Goal: Task Accomplishment & Management: Complete application form

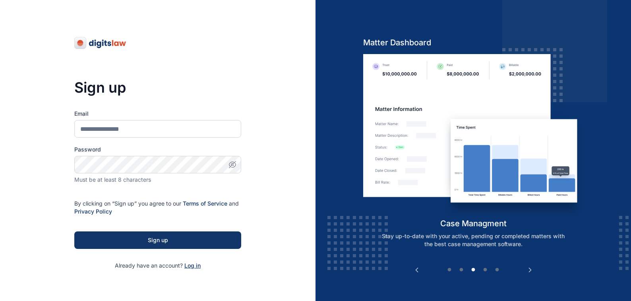
click at [190, 266] on span "Log in" at bounding box center [192, 265] width 16 height 7
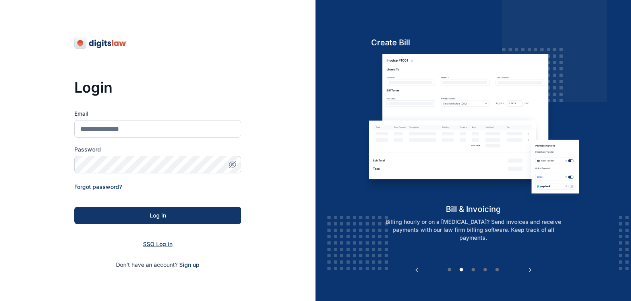
click at [151, 243] on span "SSO Log in" at bounding box center [157, 244] width 29 height 7
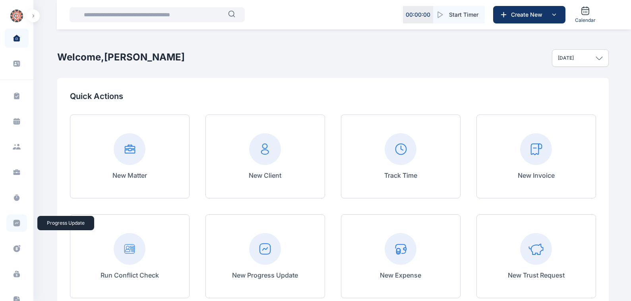
click at [15, 221] on icon at bounding box center [17, 223] width 7 height 7
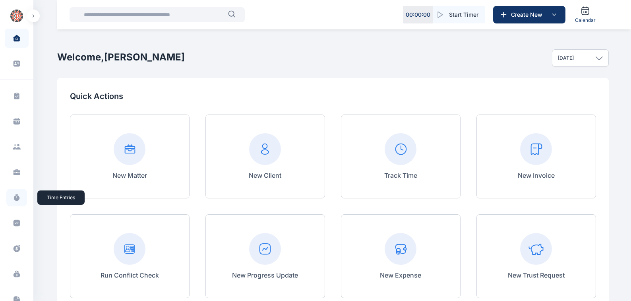
click at [17, 196] on icon at bounding box center [17, 198] width 6 height 6
click at [15, 199] on icon at bounding box center [17, 198] width 6 height 6
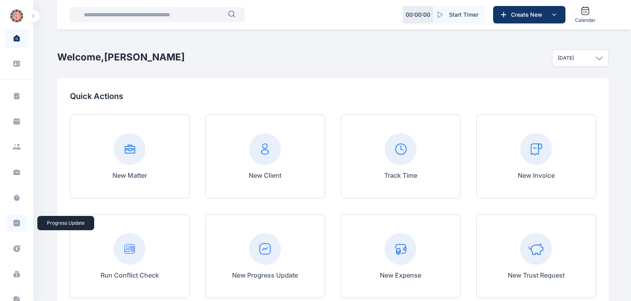
click at [15, 222] on icon at bounding box center [17, 223] width 7 height 7
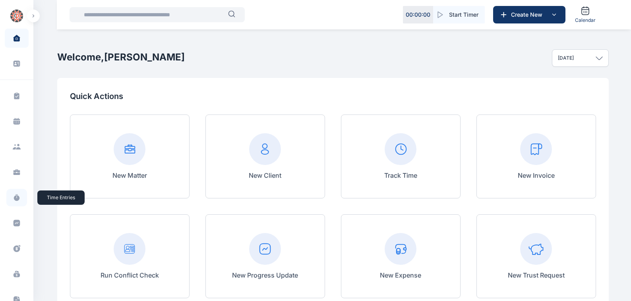
click at [13, 196] on icon at bounding box center [17, 198] width 8 height 8
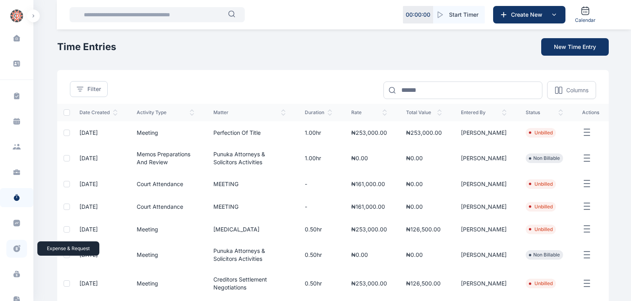
click at [15, 247] on icon at bounding box center [17, 248] width 7 height 7
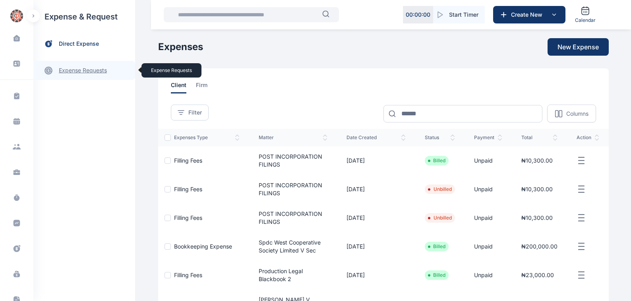
drag, startPoint x: 73, startPoint y: 72, endPoint x: 78, endPoint y: 66, distance: 7.4
click at [77, 66] on link "expense requests expense requests" at bounding box center [84, 70] width 102 height 19
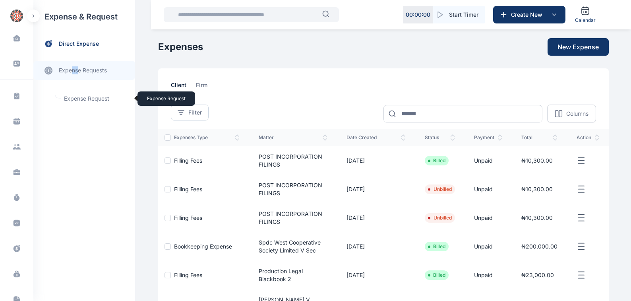
click at [74, 99] on span "Expense Request Expense Request" at bounding box center [95, 98] width 72 height 15
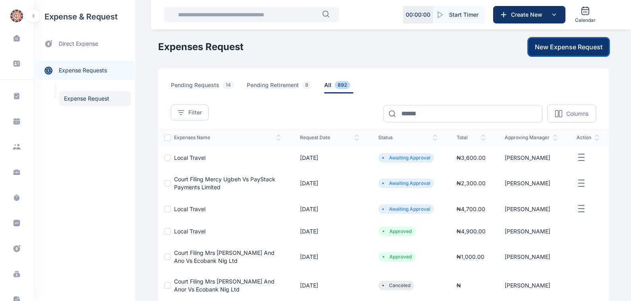
click at [565, 47] on span "New Expense Request" at bounding box center [569, 47] width 68 height 10
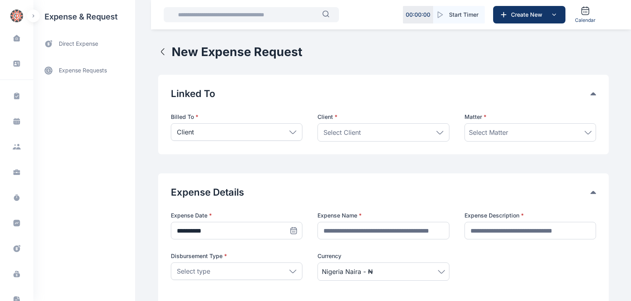
click at [291, 132] on icon at bounding box center [292, 132] width 7 height 4
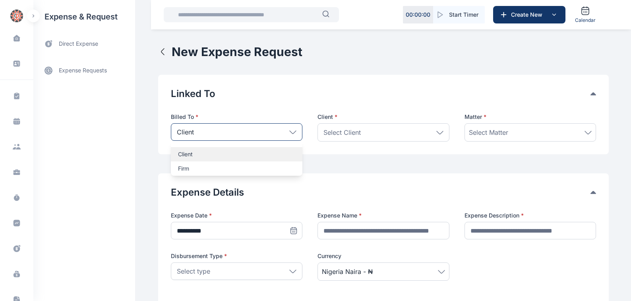
click at [181, 153] on p "Client" at bounding box center [236, 154] width 117 height 8
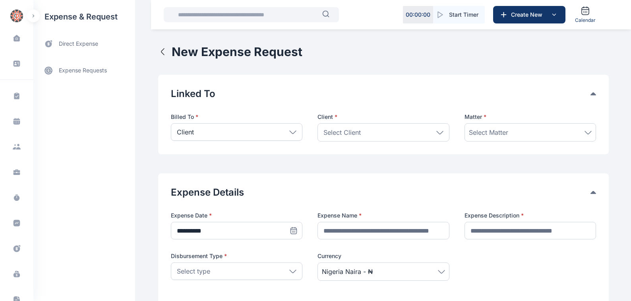
drag, startPoint x: 441, startPoint y: 133, endPoint x: 366, endPoint y: 155, distance: 78.1
click at [440, 133] on icon at bounding box center [440, 133] width 7 height 4
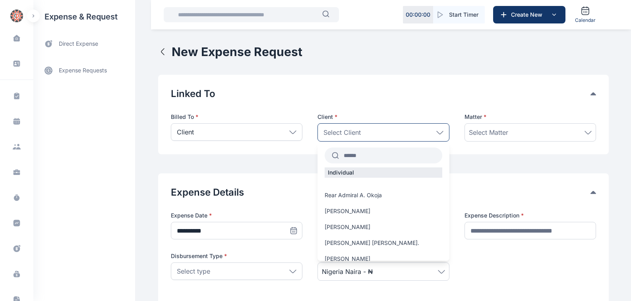
drag, startPoint x: 343, startPoint y: 154, endPoint x: 360, endPoint y: 154, distance: 17.5
click at [344, 154] on input "text" at bounding box center [390, 155] width 103 height 14
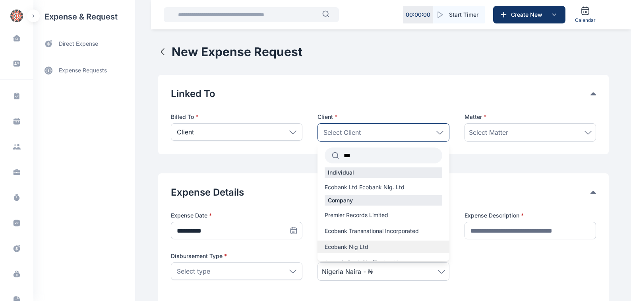
type input "***"
drag, startPoint x: 340, startPoint y: 247, endPoint x: 399, endPoint y: 210, distance: 69.8
click at [339, 247] on span "Ecobank Nig Ltd" at bounding box center [347, 247] width 44 height 8
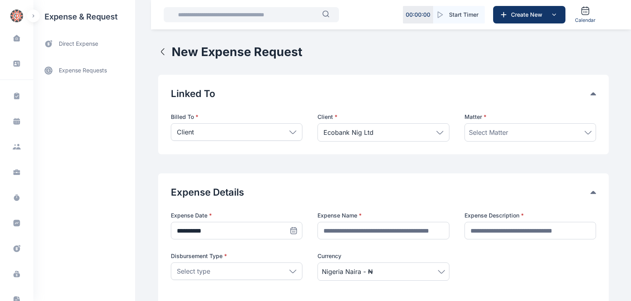
click at [589, 131] on icon at bounding box center [588, 133] width 7 height 4
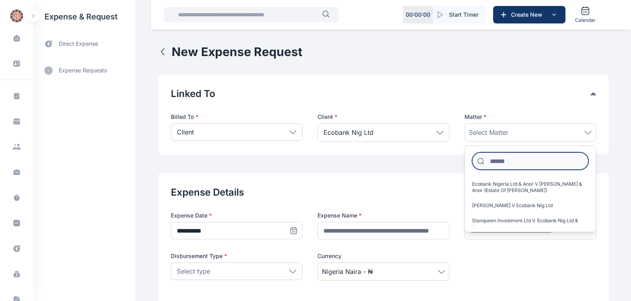
drag, startPoint x: 493, startPoint y: 163, endPoint x: 514, endPoint y: 156, distance: 21.5
click at [495, 163] on input at bounding box center [530, 160] width 117 height 17
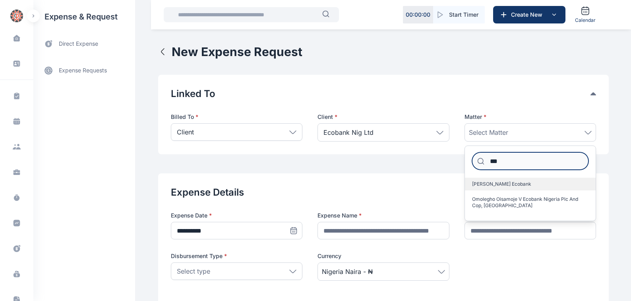
type input "***"
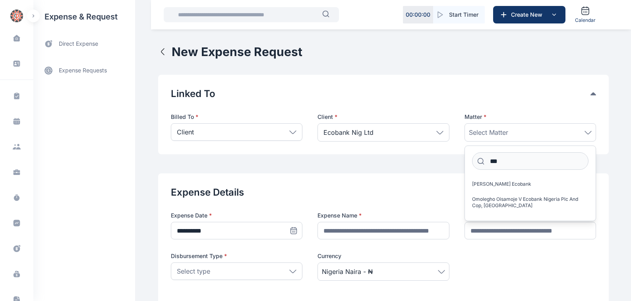
drag, startPoint x: 509, startPoint y: 183, endPoint x: 526, endPoint y: 173, distance: 19.6
click at [509, 183] on span "[PERSON_NAME] Ecobank" at bounding box center [501, 184] width 59 height 6
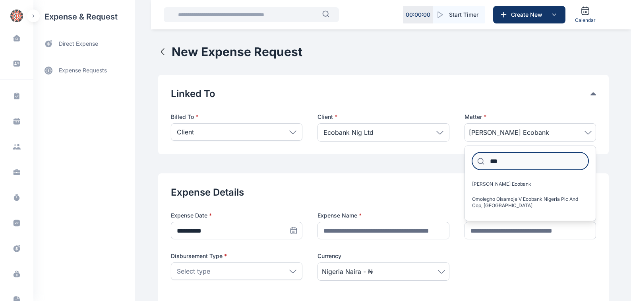
click at [503, 159] on input "***" at bounding box center [530, 160] width 117 height 17
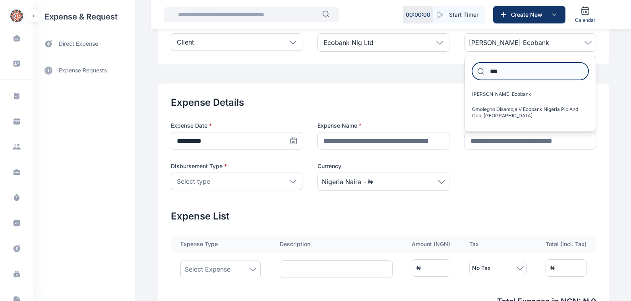
scroll to position [90, 0]
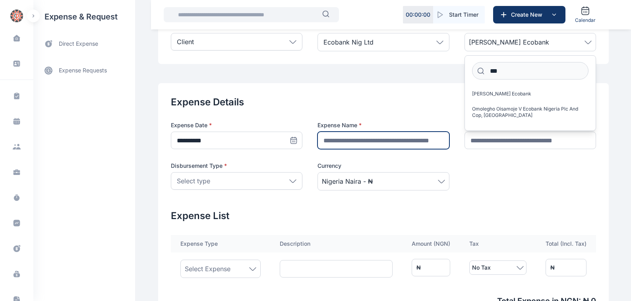
drag, startPoint x: 327, startPoint y: 140, endPoint x: 341, endPoint y: 144, distance: 14.3
click at [328, 140] on input "text" at bounding box center [384, 140] width 132 height 17
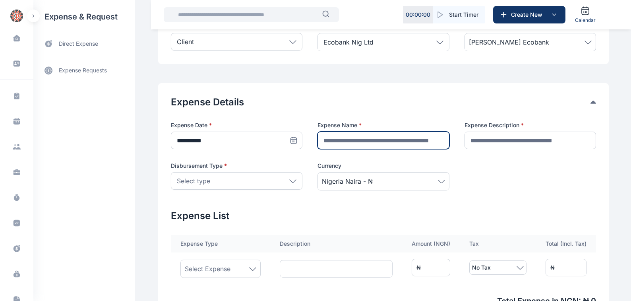
type input "**********"
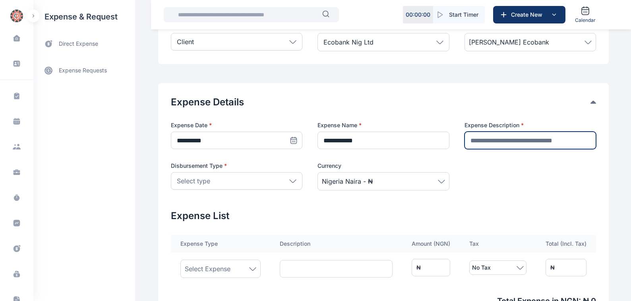
click at [481, 142] on input "text" at bounding box center [531, 140] width 132 height 17
type input "**********"
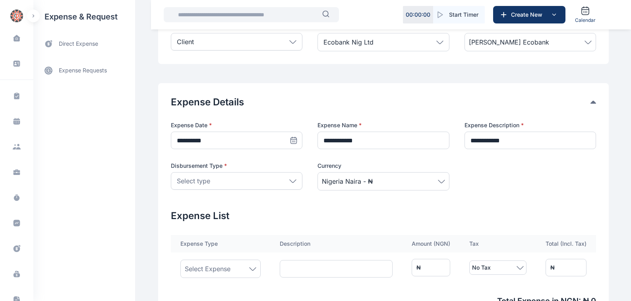
click at [290, 181] on icon at bounding box center [292, 181] width 7 height 4
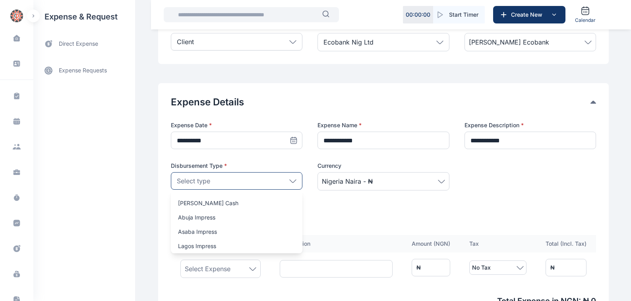
drag, startPoint x: 183, startPoint y: 203, endPoint x: 199, endPoint y: 198, distance: 16.9
click at [183, 202] on p "[PERSON_NAME] Cash" at bounding box center [236, 203] width 117 height 8
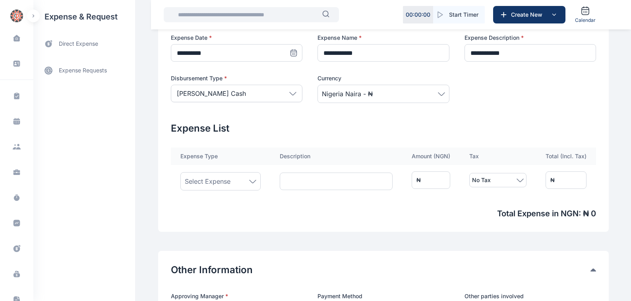
scroll to position [181, 0]
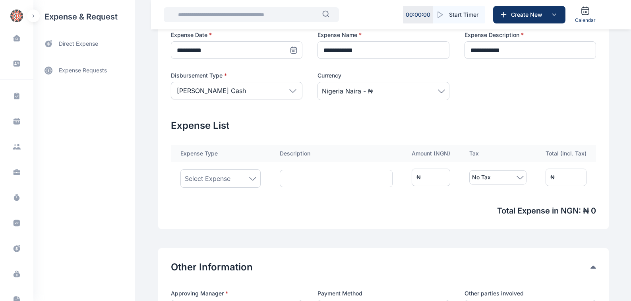
drag, startPoint x: 250, startPoint y: 179, endPoint x: 211, endPoint y: 173, distance: 39.8
click at [249, 179] on icon at bounding box center [252, 179] width 7 height 4
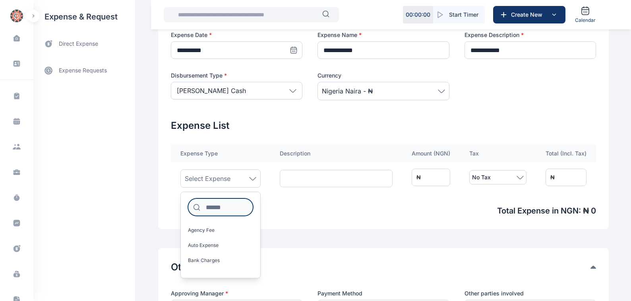
click at [205, 209] on input at bounding box center [220, 206] width 65 height 17
type input "****"
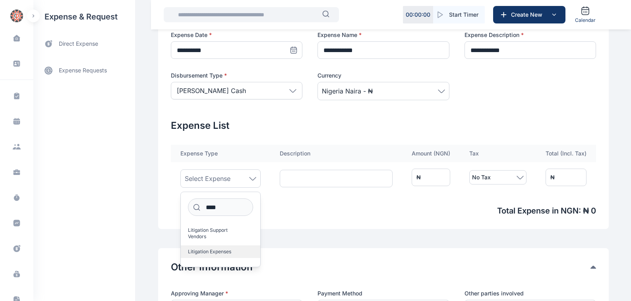
click at [199, 249] on span "Litigation Expenses" at bounding box center [209, 252] width 43 height 6
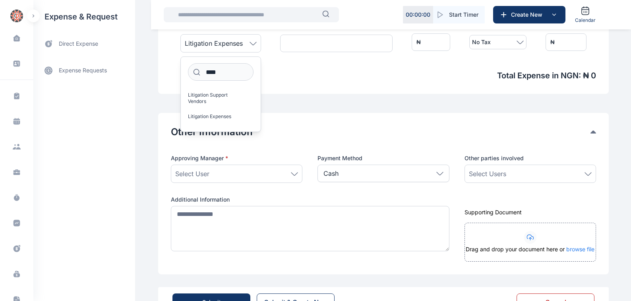
scroll to position [316, 0]
drag, startPoint x: 292, startPoint y: 173, endPoint x: 232, endPoint y: 166, distance: 60.4
click at [291, 174] on icon at bounding box center [294, 174] width 7 height 4
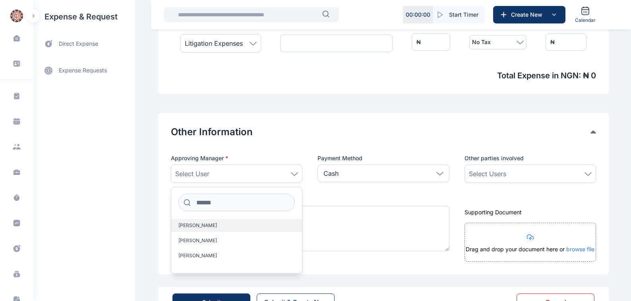
click at [187, 226] on span "[PERSON_NAME]" at bounding box center [198, 225] width 39 height 6
click at [315, 266] on div "Other Information Approving Manager * [PERSON_NAME] [PERSON_NAME] [PERSON_NAME]…" at bounding box center [383, 193] width 451 height 161
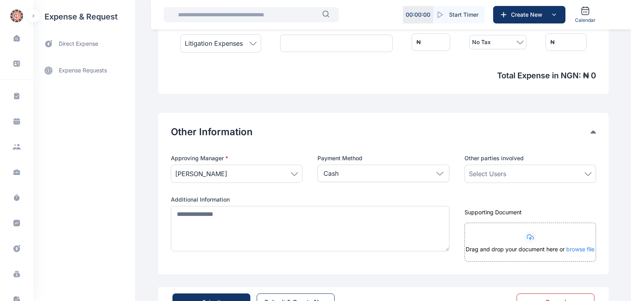
drag, startPoint x: 589, startPoint y: 173, endPoint x: 569, endPoint y: 176, distance: 19.7
click at [588, 173] on icon at bounding box center [588, 174] width 7 height 4
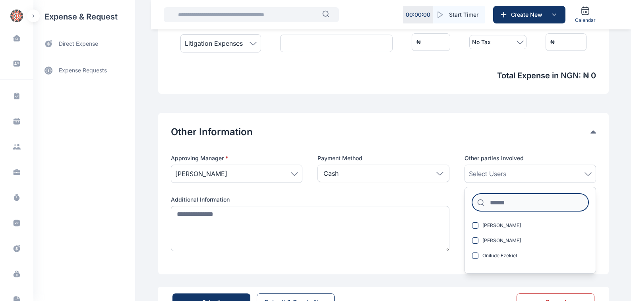
drag, startPoint x: 490, startPoint y: 203, endPoint x: 560, endPoint y: 212, distance: 70.6
click at [491, 203] on input at bounding box center [530, 202] width 117 height 17
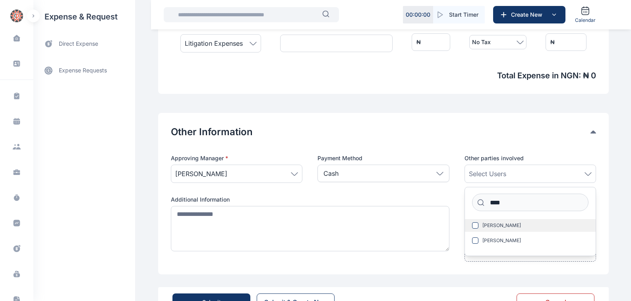
click at [502, 225] on span "[PERSON_NAME]" at bounding box center [502, 225] width 39 height 6
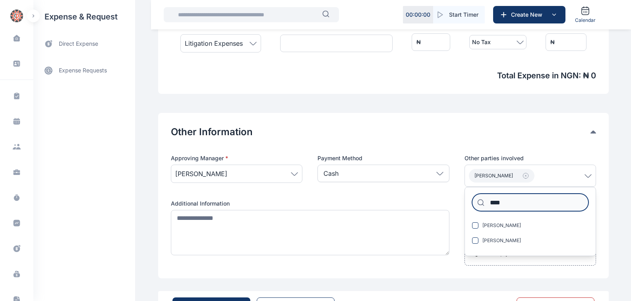
drag, startPoint x: 505, startPoint y: 201, endPoint x: 538, endPoint y: 205, distance: 33.2
click at [507, 201] on input "****" at bounding box center [530, 202] width 117 height 17
type input "*"
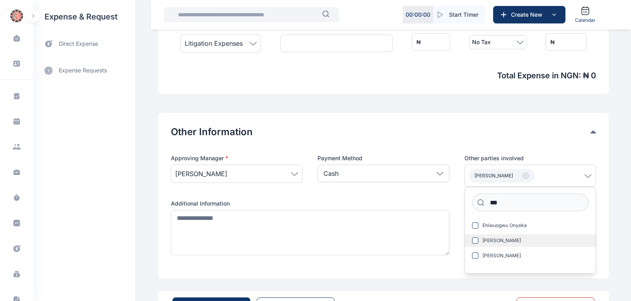
click at [514, 239] on span "[PERSON_NAME]" at bounding box center [502, 240] width 39 height 6
drag, startPoint x: 514, startPoint y: 239, endPoint x: 487, endPoint y: 241, distance: 27.1
click at [487, 241] on span "[PERSON_NAME]" at bounding box center [502, 240] width 39 height 6
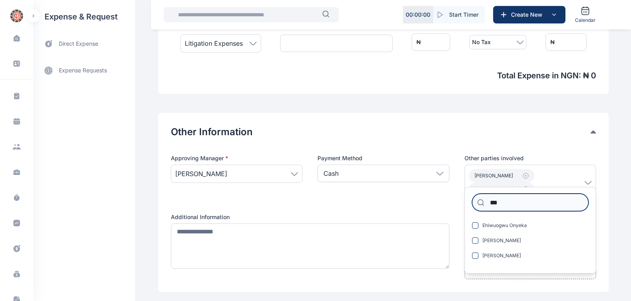
drag, startPoint x: 506, startPoint y: 203, endPoint x: 510, endPoint y: 205, distance: 4.4
click at [506, 204] on input "***" at bounding box center [530, 202] width 117 height 17
type input "*"
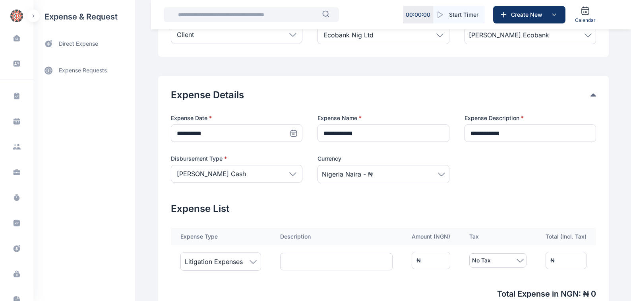
scroll to position [90, 0]
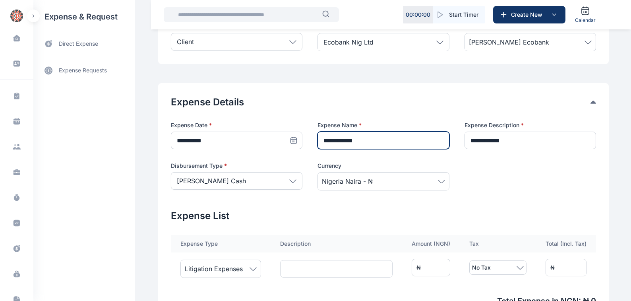
click at [359, 138] on input "**********" at bounding box center [384, 140] width 132 height 17
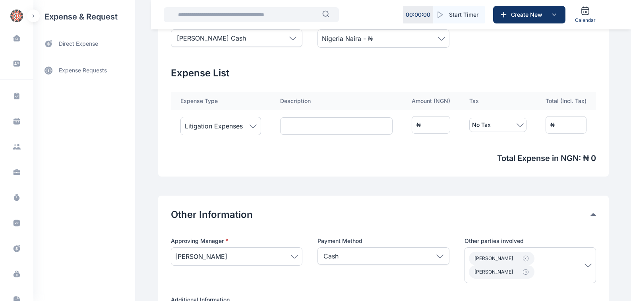
scroll to position [227, 0]
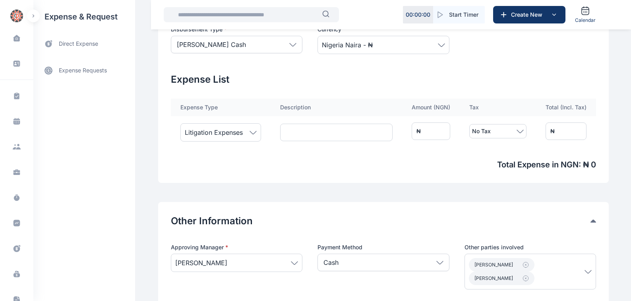
type input "**********"
drag, startPoint x: 445, startPoint y: 131, endPoint x: 357, endPoint y: 132, distance: 87.9
click at [365, 132] on tr "Litigation Expenses ₦ * No Tax ₦ *" at bounding box center [383, 131] width 425 height 30
type input "*"
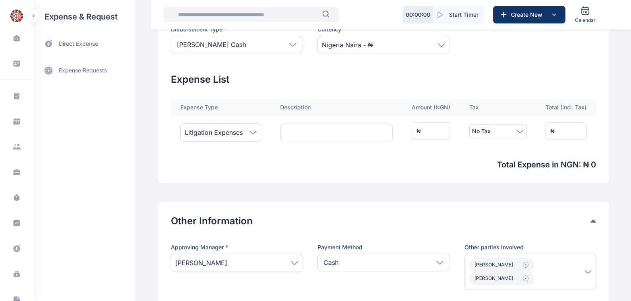
type input "*"
type input "**"
type input "***"
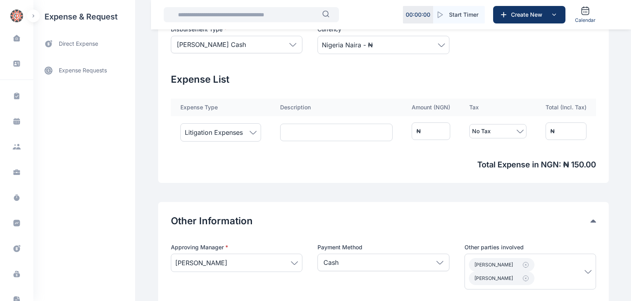
type input "****"
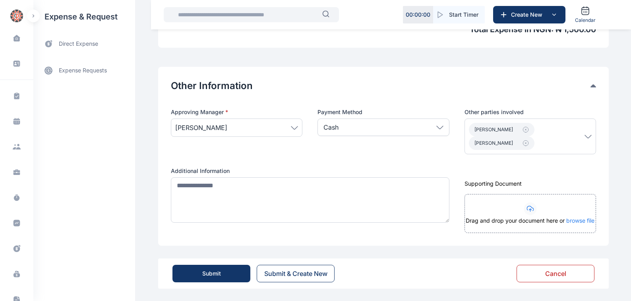
scroll to position [362, 0]
type input "****"
click at [210, 274] on div "Submit" at bounding box center [211, 273] width 19 height 8
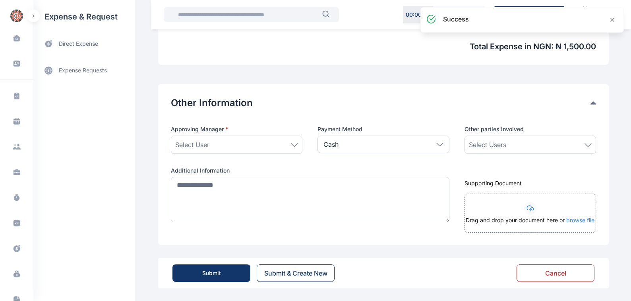
scroll to position [345, 0]
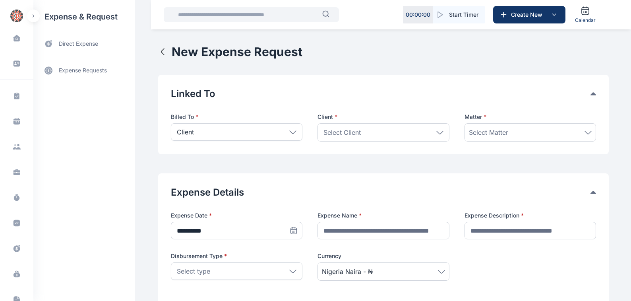
drag, startPoint x: 290, startPoint y: 130, endPoint x: 280, endPoint y: 132, distance: 10.5
click at [289, 130] on icon at bounding box center [292, 132] width 7 height 4
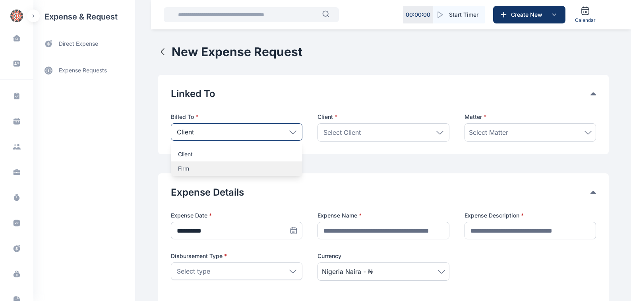
click at [181, 168] on p "Firm" at bounding box center [236, 169] width 117 height 8
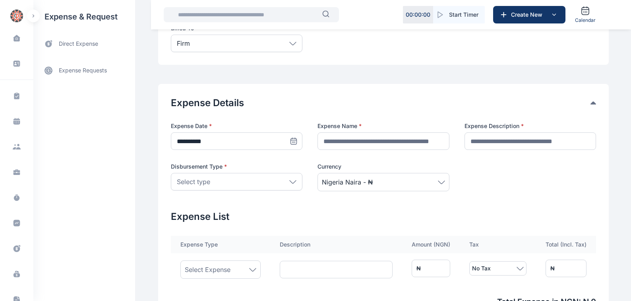
scroll to position [90, 0]
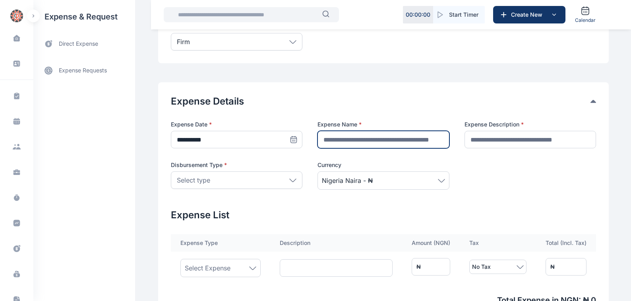
click at [324, 140] on input "text" at bounding box center [384, 139] width 132 height 17
type input "**********"
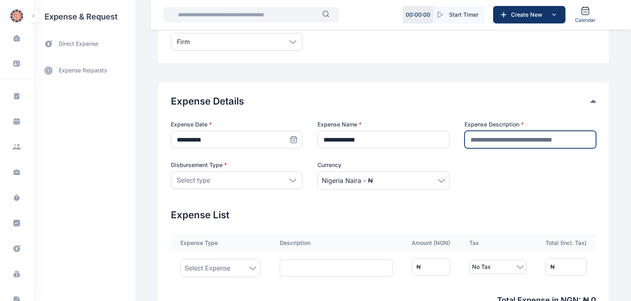
click at [476, 139] on input "text" at bounding box center [531, 139] width 132 height 17
type input "********"
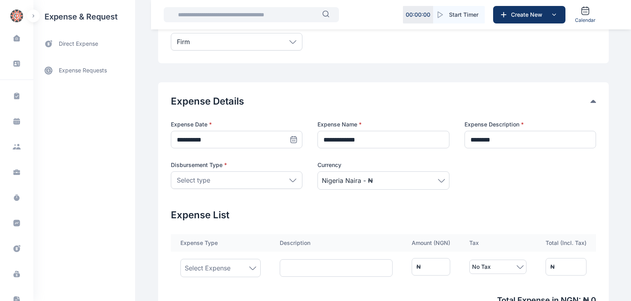
click at [290, 180] on icon at bounding box center [293, 180] width 6 height 3
drag, startPoint x: 182, startPoint y: 203, endPoint x: 241, endPoint y: 207, distance: 59.8
click at [182, 203] on p "[PERSON_NAME] Cash" at bounding box center [236, 202] width 117 height 8
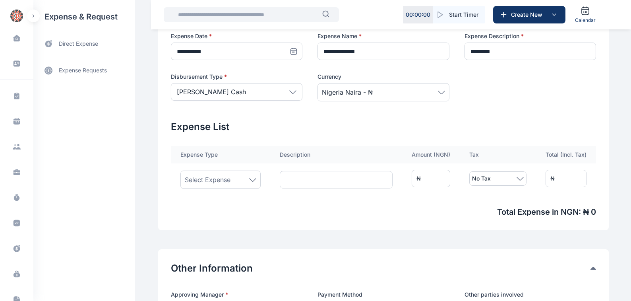
scroll to position [181, 0]
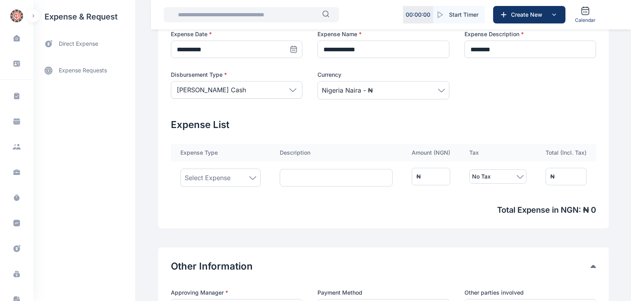
click at [250, 178] on icon at bounding box center [252, 178] width 7 height 4
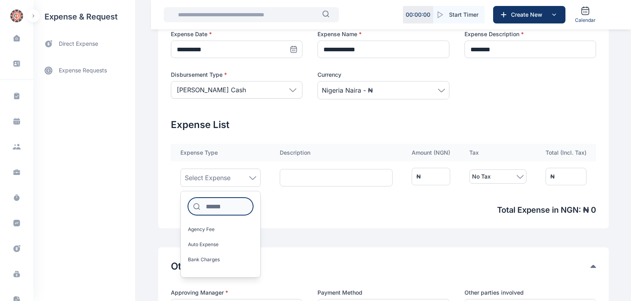
click at [203, 207] on input at bounding box center [220, 206] width 65 height 17
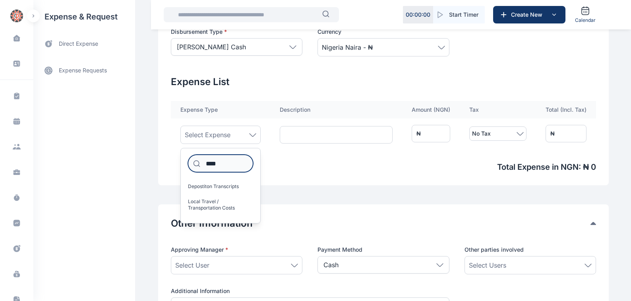
scroll to position [225, 0]
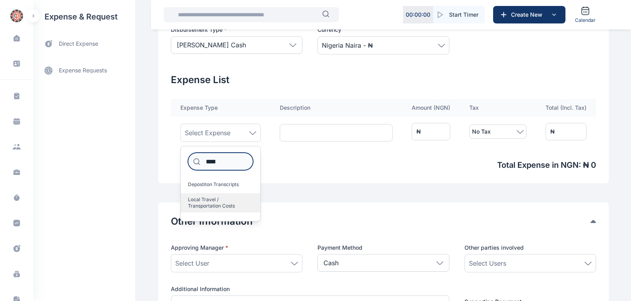
type input "****"
click at [200, 198] on span "Local Travel / Transportation Costs" at bounding box center [217, 202] width 59 height 13
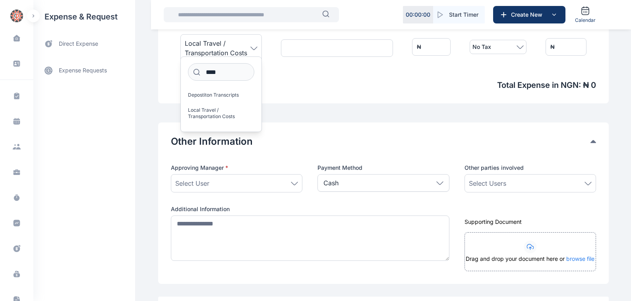
scroll to position [316, 0]
click at [291, 182] on icon at bounding box center [294, 183] width 7 height 4
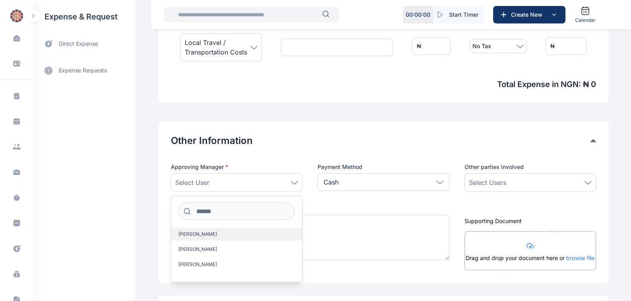
click at [185, 232] on span "[PERSON_NAME]" at bounding box center [198, 234] width 39 height 6
drag, startPoint x: 589, startPoint y: 181, endPoint x: 568, endPoint y: 186, distance: 21.7
click at [586, 185] on div "Select Users" at bounding box center [530, 183] width 123 height 10
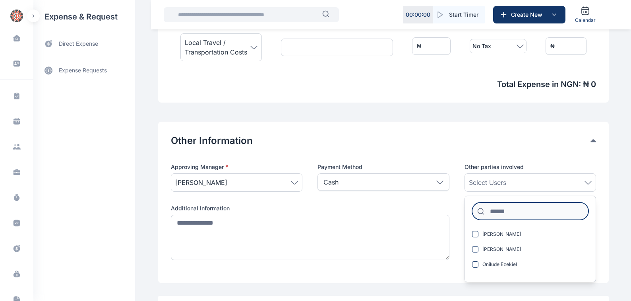
click at [492, 210] on input at bounding box center [530, 210] width 117 height 17
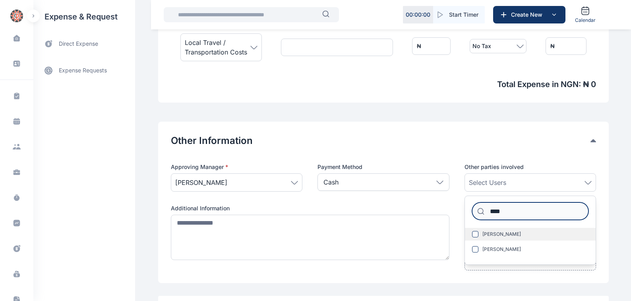
type input "****"
click at [485, 233] on span "[PERSON_NAME]" at bounding box center [502, 234] width 39 height 6
click at [493, 233] on span "[PERSON_NAME]" at bounding box center [502, 234] width 39 height 6
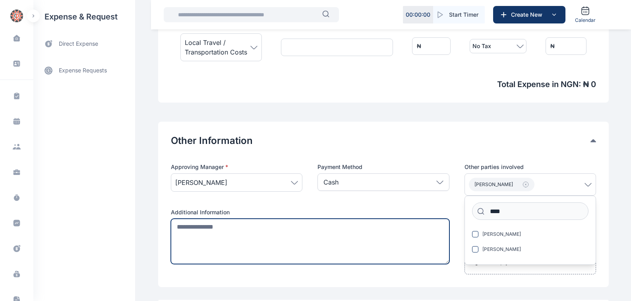
click at [174, 227] on textarea at bounding box center [310, 241] width 279 height 45
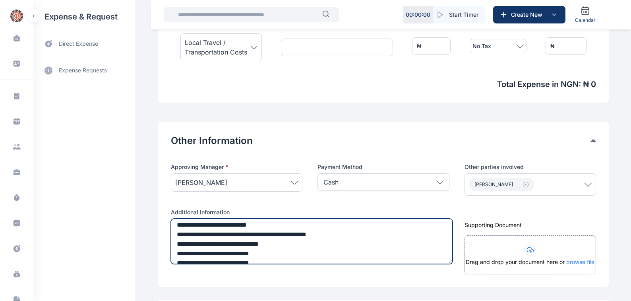
scroll to position [43, 0]
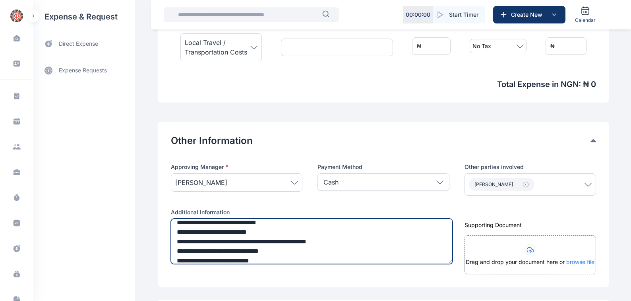
click at [273, 231] on textarea "**********" at bounding box center [312, 241] width 282 height 45
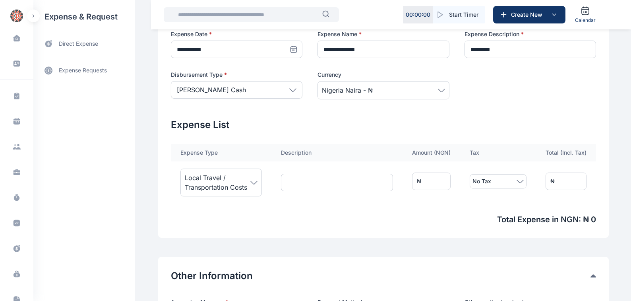
scroll to position [181, 0]
type textarea "**********"
drag, startPoint x: 445, startPoint y: 180, endPoint x: 293, endPoint y: 171, distance: 152.6
click at [293, 171] on tr "Local Travel / Transportation Costs ₦ * No Tax ₦ *" at bounding box center [383, 181] width 425 height 40
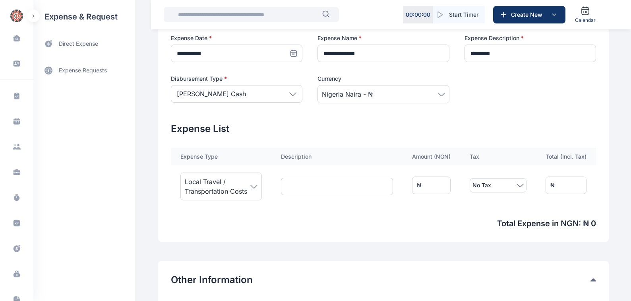
scroll to position [177, 0]
type input "*"
type input "**"
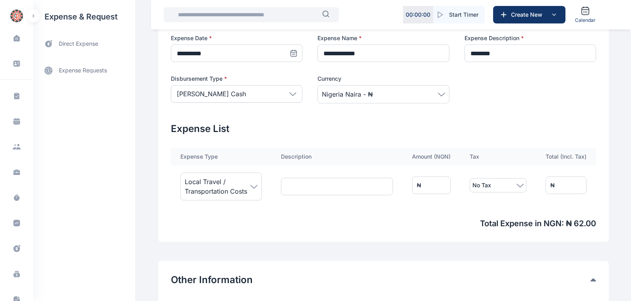
type input "***"
type input "****"
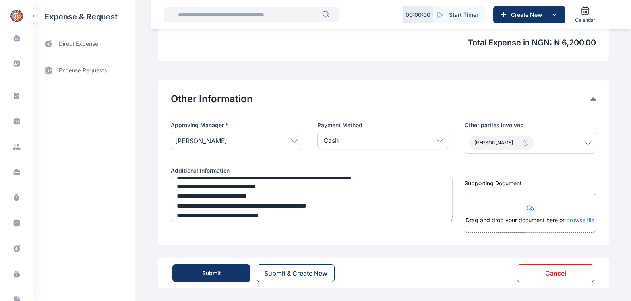
scroll to position [36, 0]
type input "****"
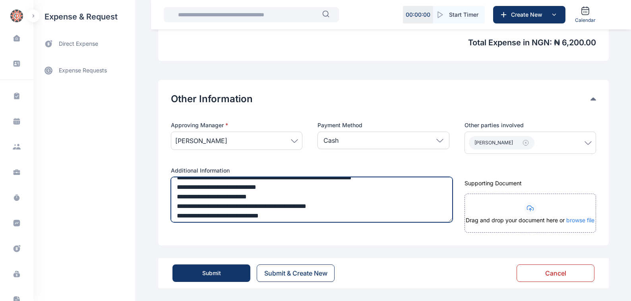
click at [271, 195] on textarea "**********" at bounding box center [312, 199] width 282 height 45
type textarea "**********"
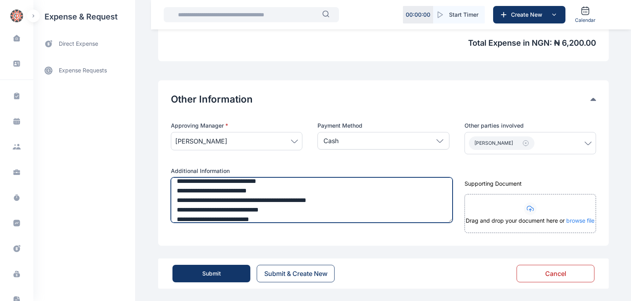
scroll to position [357, 0]
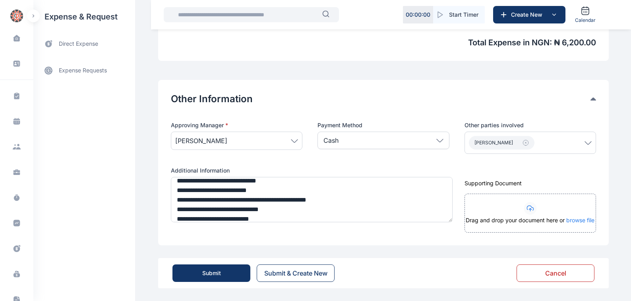
click at [207, 272] on div "Submit" at bounding box center [211, 273] width 19 height 8
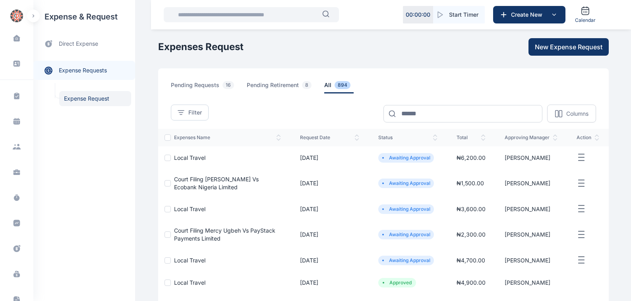
click at [179, 158] on span "Local Travel" at bounding box center [189, 157] width 31 height 7
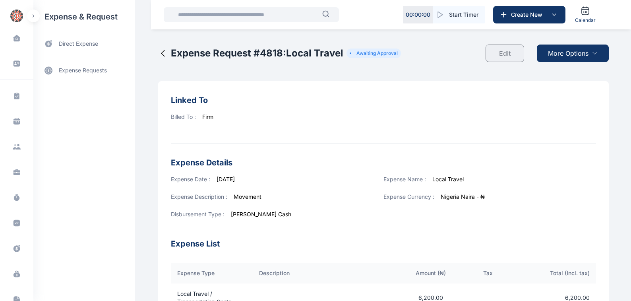
click at [570, 53] on span "More Options" at bounding box center [568, 54] width 41 height 10
click at [571, 73] on span "Download PDF" at bounding box center [571, 73] width 33 height 8
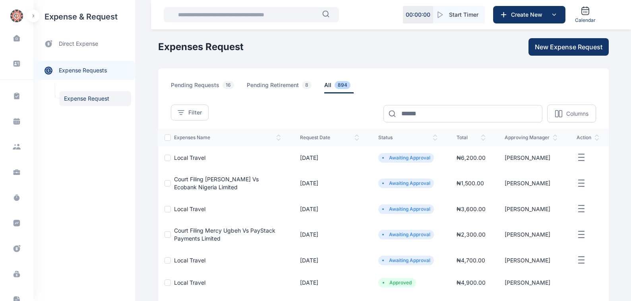
click at [221, 179] on span "Court Filing [PERSON_NAME] Vs Ecobank Nigeria Limited" at bounding box center [216, 183] width 85 height 15
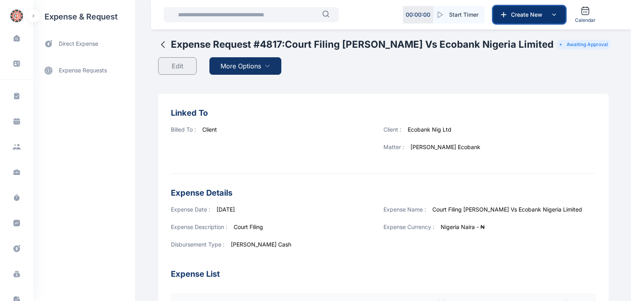
click at [524, 16] on span "Create New" at bounding box center [528, 15] width 41 height 8
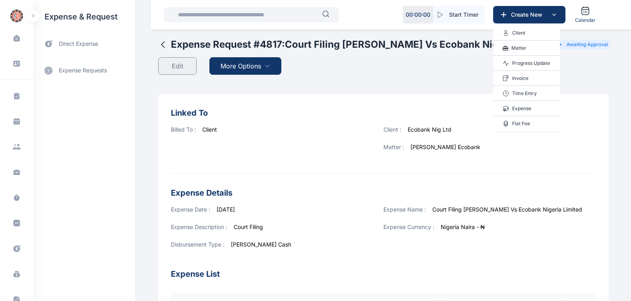
click at [443, 72] on div "Expense Request # 4817 : Court Filing [PERSON_NAME] Vs Ecobank Nigeria Limited …" at bounding box center [383, 59] width 451 height 43
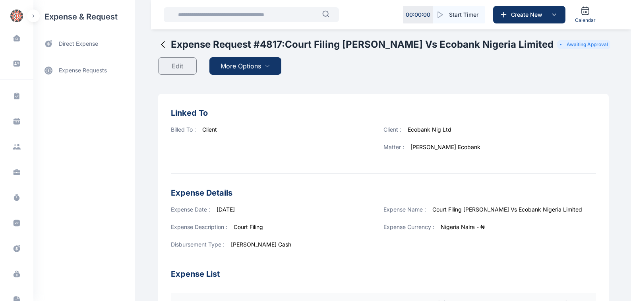
drag, startPoint x: 227, startPoint y: 65, endPoint x: 289, endPoint y: 77, distance: 63.9
click at [228, 65] on span "More Options" at bounding box center [241, 66] width 41 height 10
drag, startPoint x: 240, startPoint y: 86, endPoint x: 266, endPoint y: 83, distance: 26.4
click at [240, 85] on span "Download PDF" at bounding box center [243, 86] width 33 height 8
